Goal: Navigation & Orientation: Find specific page/section

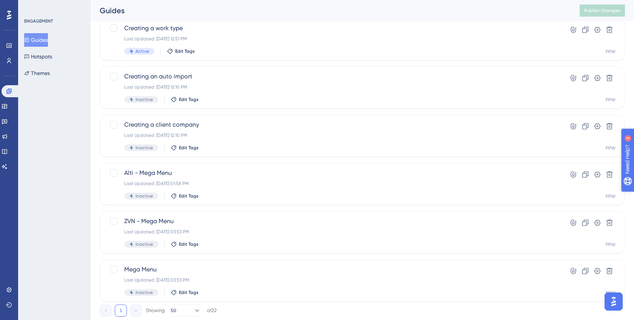
scroll to position [835, 0]
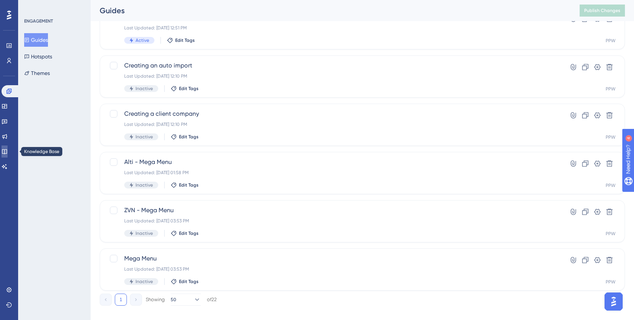
click at [8, 153] on icon at bounding box center [5, 152] width 6 height 6
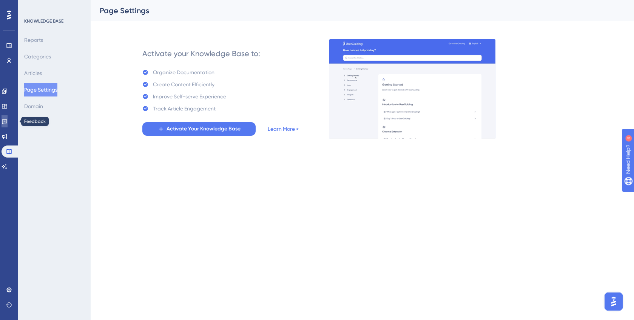
click at [7, 121] on icon at bounding box center [4, 122] width 5 height 5
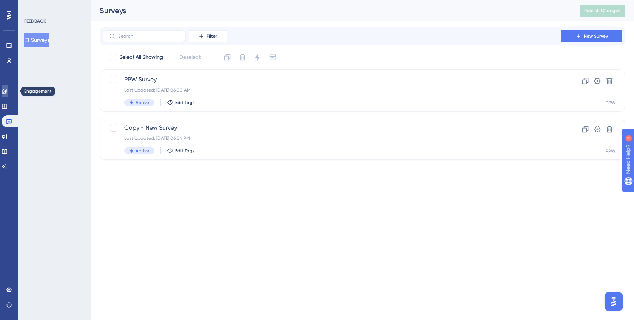
click at [8, 91] on icon at bounding box center [5, 91] width 6 height 6
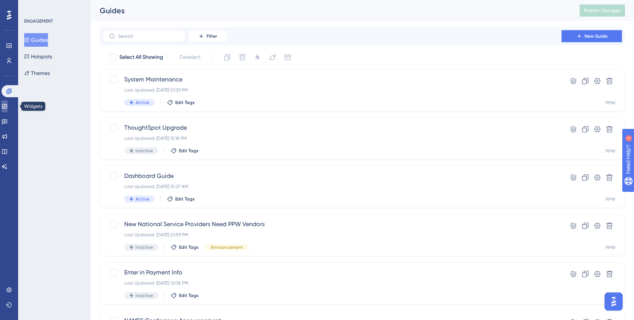
click at [8, 105] on icon at bounding box center [5, 106] width 6 height 6
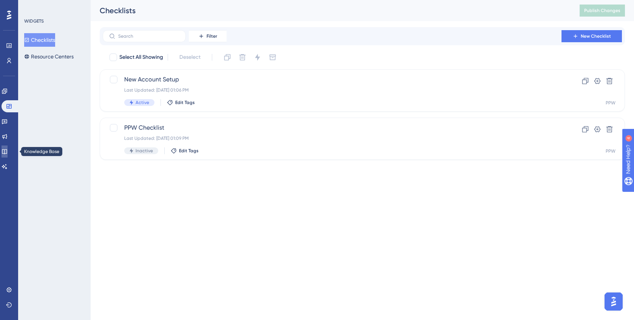
click at [8, 153] on link at bounding box center [5, 152] width 6 height 12
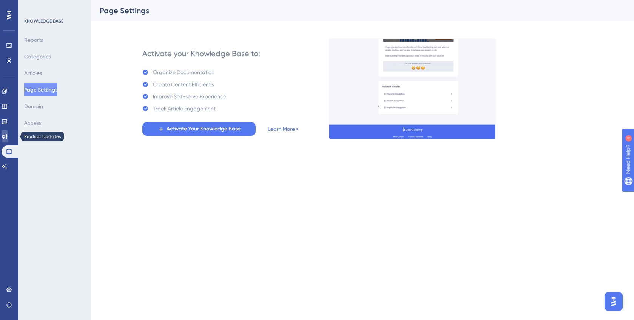
click at [7, 137] on icon at bounding box center [4, 136] width 5 height 5
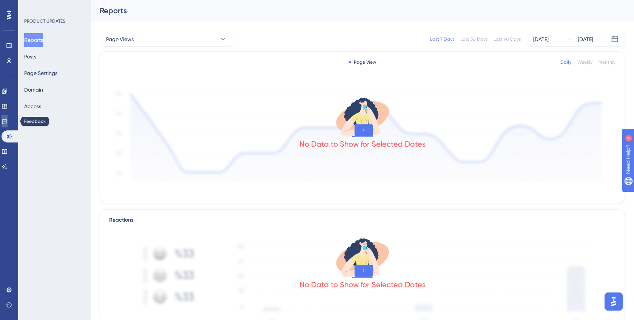
click at [8, 120] on icon at bounding box center [5, 122] width 6 height 6
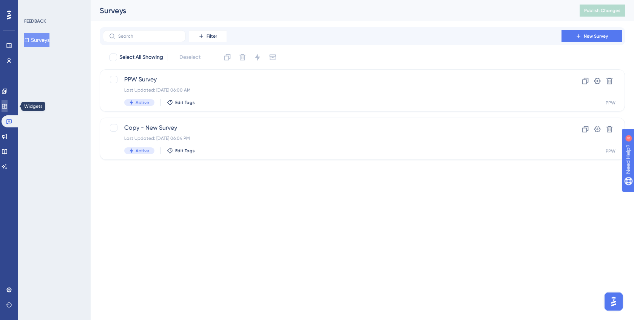
click at [8, 105] on icon at bounding box center [5, 106] width 6 height 6
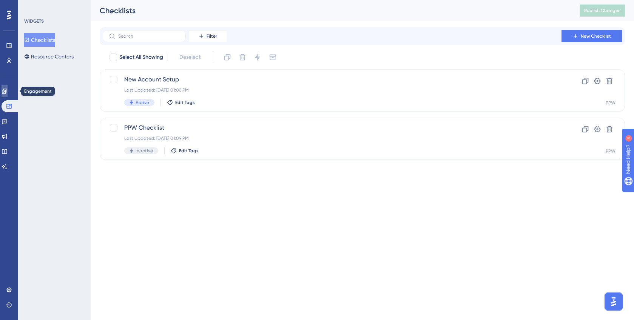
click at [8, 89] on icon at bounding box center [5, 91] width 6 height 6
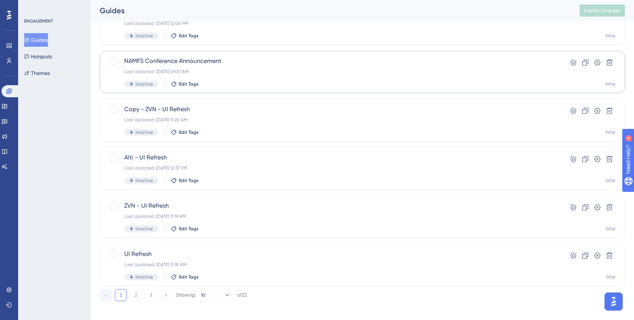
scroll to position [265, 0]
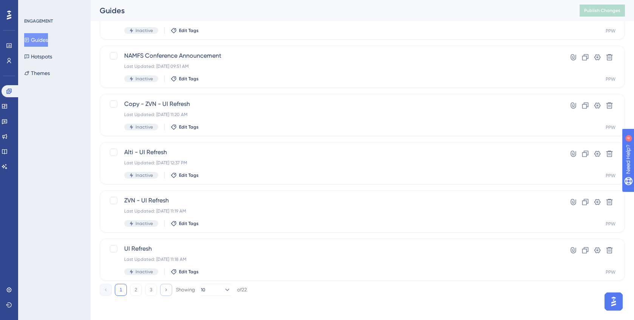
click at [166, 292] on icon at bounding box center [165, 290] width 5 height 5
click at [152, 290] on button "3" at bounding box center [151, 290] width 12 height 12
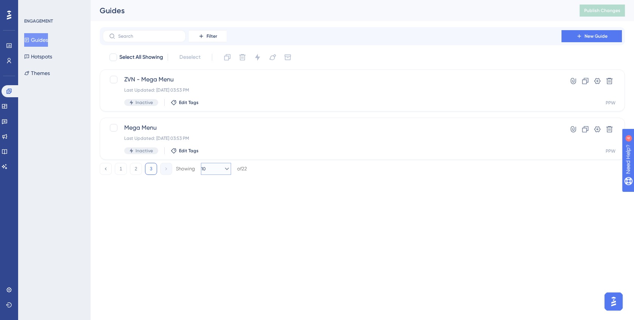
click at [223, 169] on icon at bounding box center [227, 169] width 8 height 8
click at [212, 221] on span "50" at bounding box center [209, 220] width 6 height 9
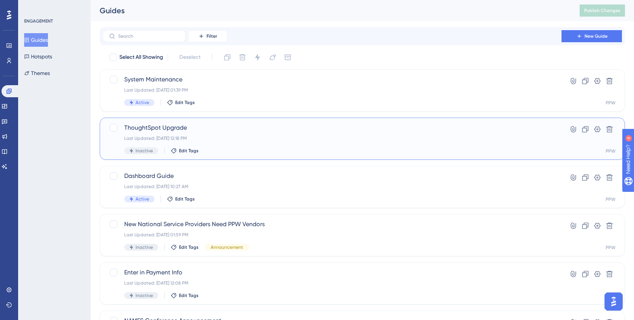
click at [318, 124] on span "ThoughtSpot Upgrade" at bounding box center [332, 127] width 416 height 9
